Goal: Task Accomplishment & Management: Complete application form

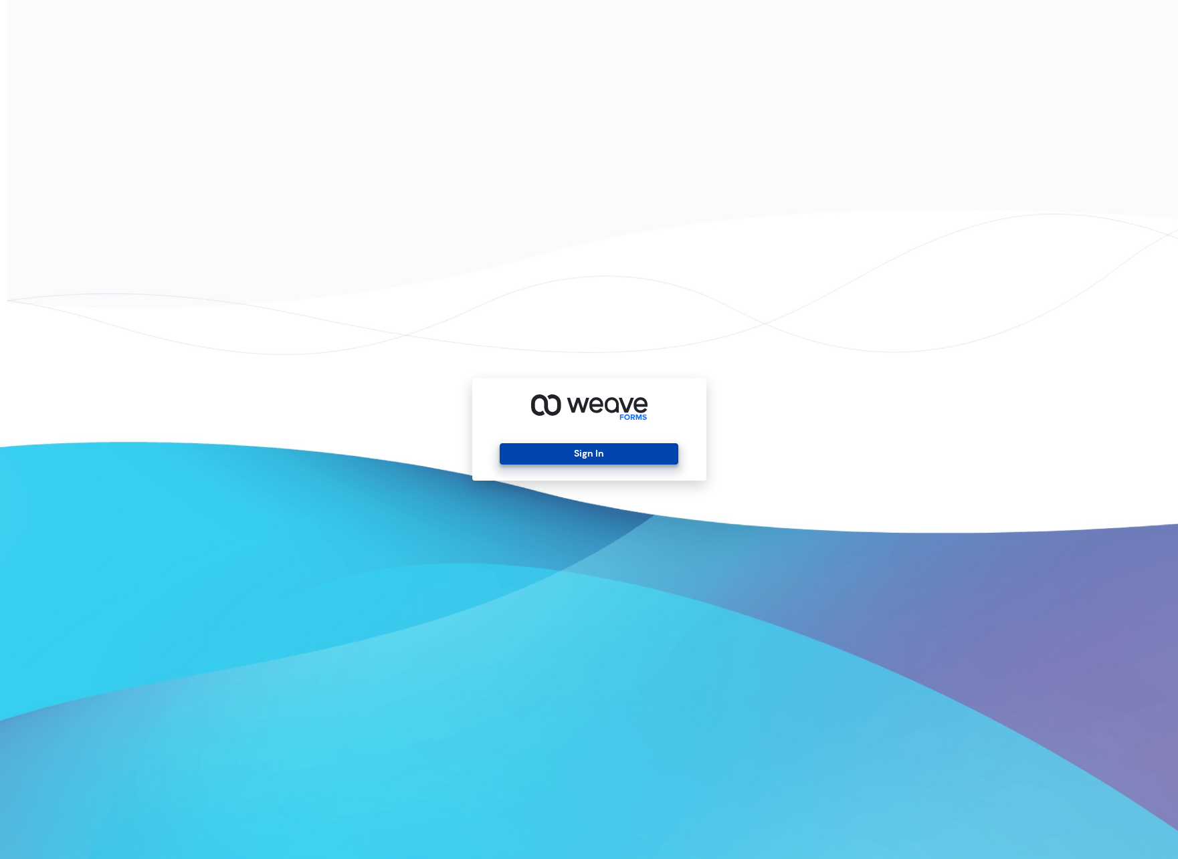
click at [545, 456] on button "Sign In" at bounding box center [589, 453] width 179 height 21
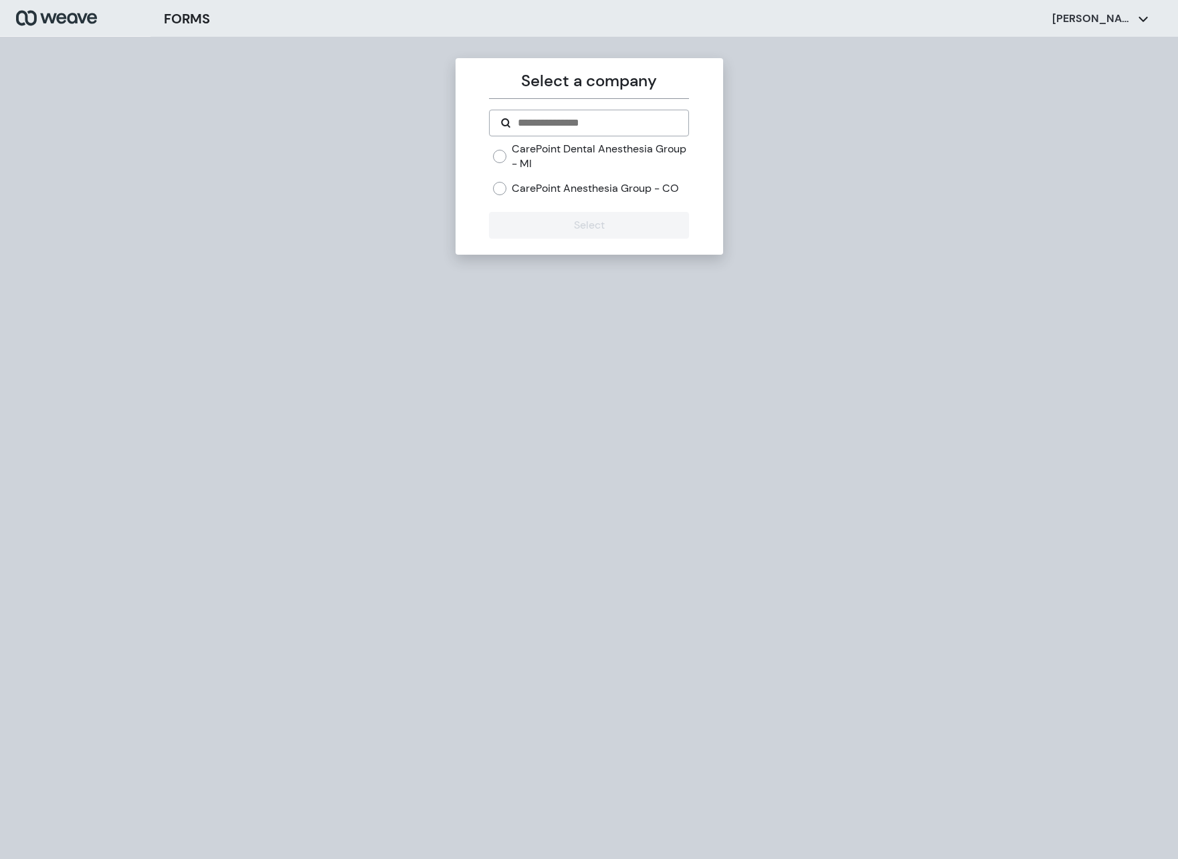
click at [622, 161] on label "CarePoint Dental Anesthesia Group - MI" at bounding box center [600, 156] width 177 height 29
click at [607, 217] on button "Select" at bounding box center [589, 225] width 200 height 27
